Goal: Transaction & Acquisition: Obtain resource

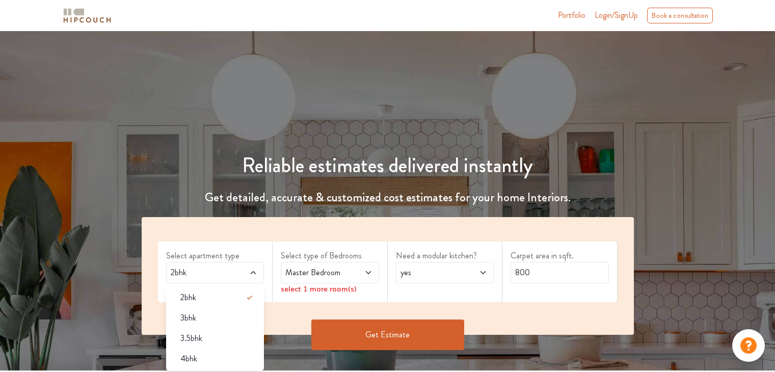
scroll to position [59, 0]
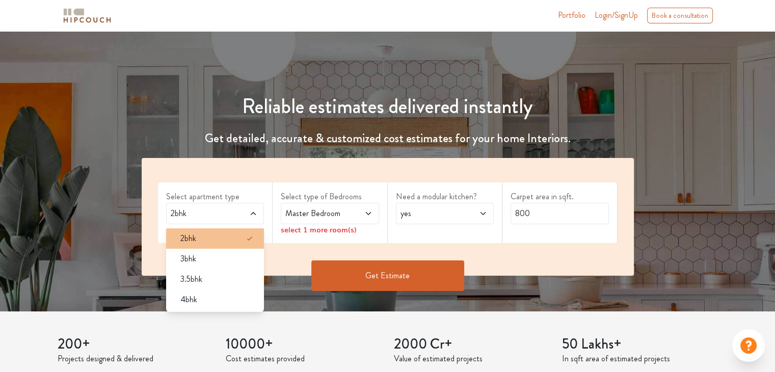
click at [212, 235] on div "2bhk" at bounding box center [218, 238] width 92 height 12
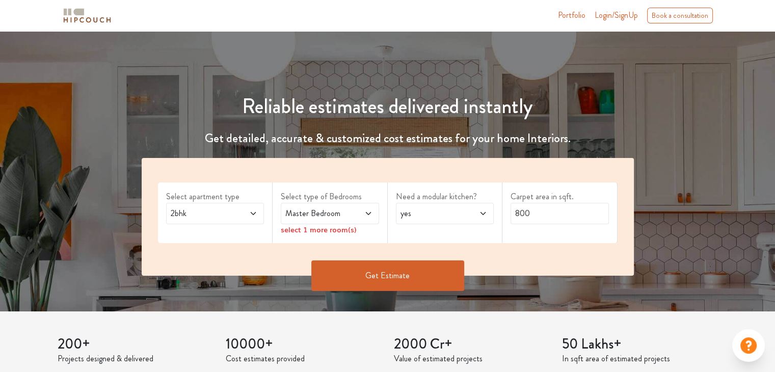
click at [473, 211] on span at bounding box center [476, 213] width 22 height 12
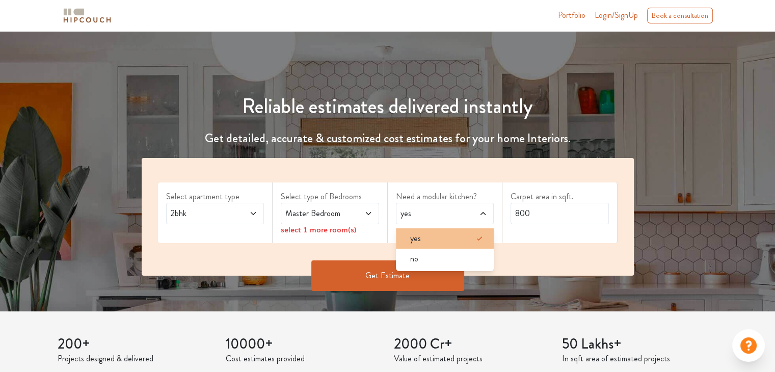
click at [450, 235] on div "yes" at bounding box center [448, 238] width 92 height 12
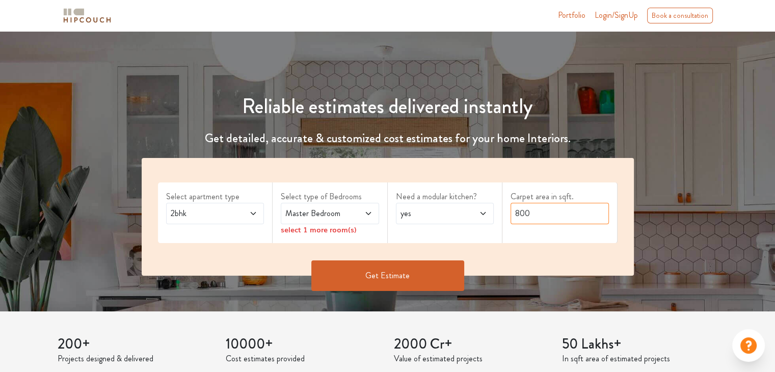
click at [545, 212] on input "800" at bounding box center [560, 213] width 98 height 21
click at [392, 281] on button "Get Estimate" at bounding box center [387, 275] width 153 height 31
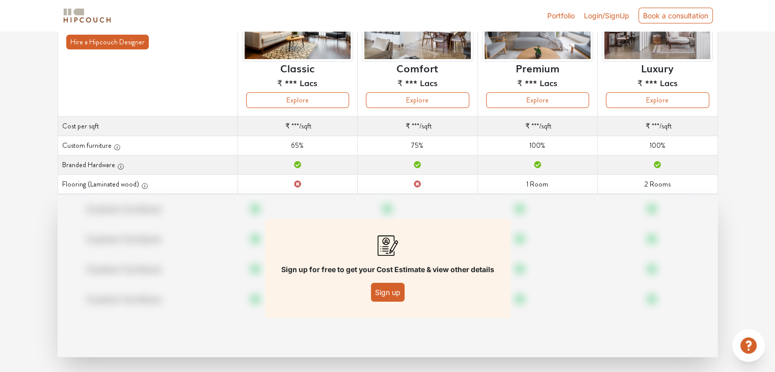
scroll to position [116, 0]
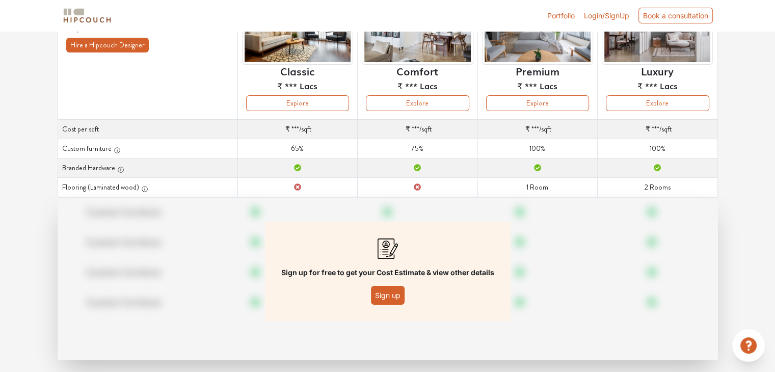
click at [393, 302] on button "Sign up" at bounding box center [388, 295] width 34 height 19
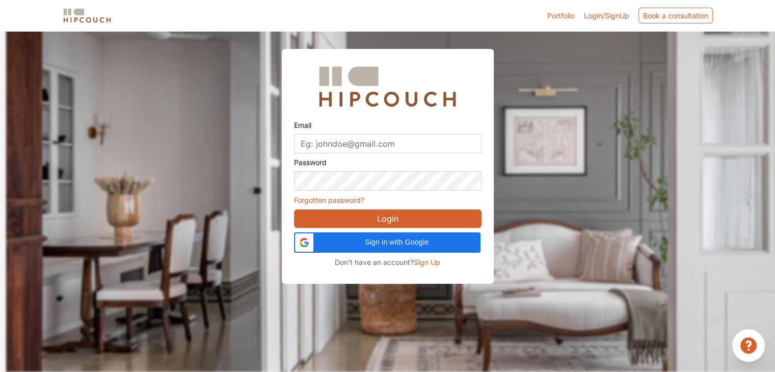
scroll to position [31, 0]
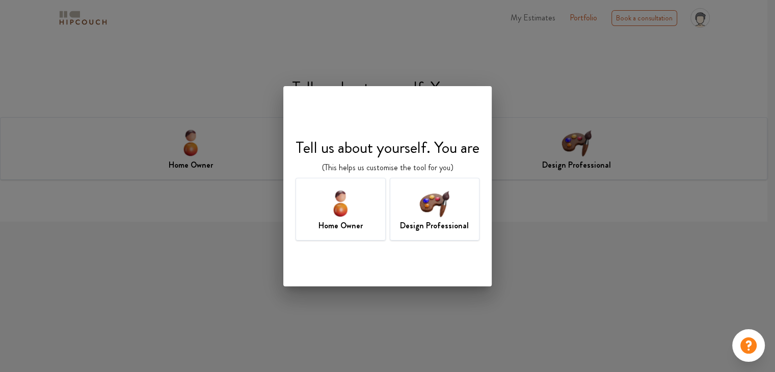
click at [379, 210] on div "Home Owner" at bounding box center [341, 209] width 90 height 63
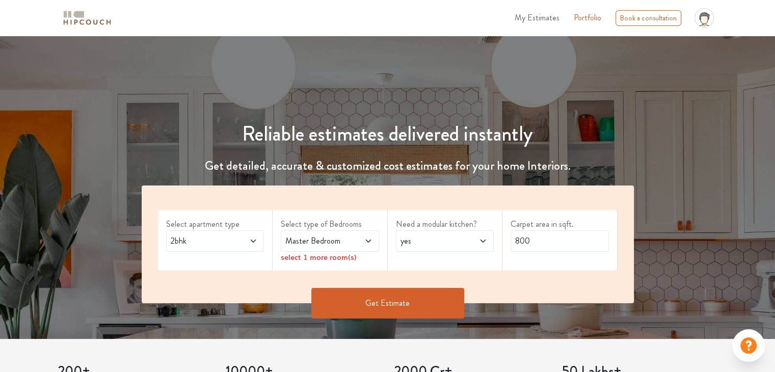
scroll to position [37, 0]
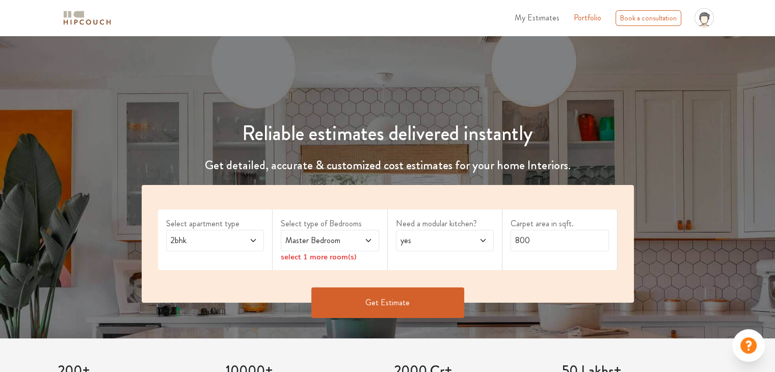
click at [483, 244] on icon at bounding box center [483, 240] width 8 height 8
click at [349, 273] on div "Select apartment type 2bhk Select type of Bedrooms Master Bedroom select 1 more…" at bounding box center [388, 244] width 492 height 118
click at [382, 297] on button "Get Estimate" at bounding box center [387, 302] width 153 height 31
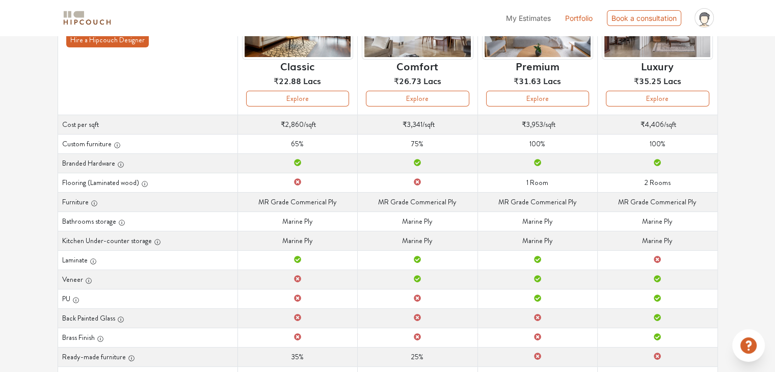
scroll to position [127, 0]
